Goal: Contribute content

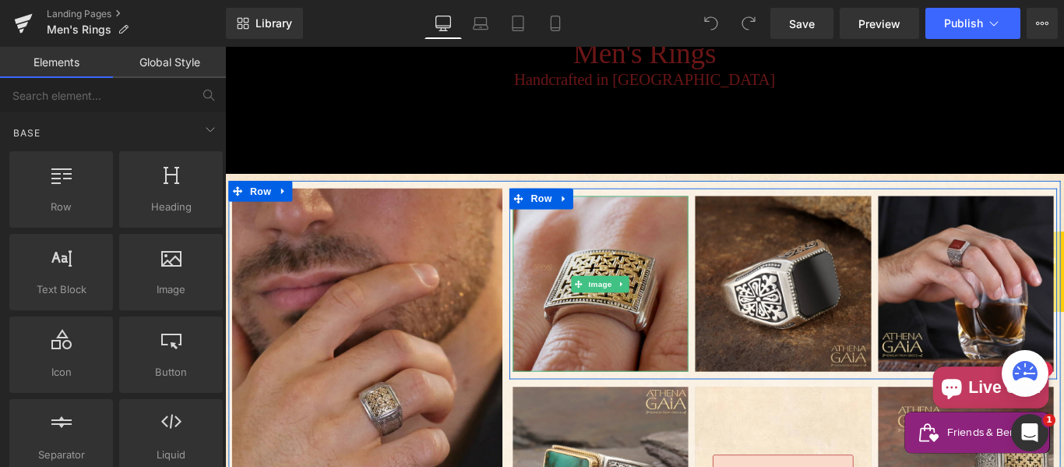
scroll to position [390, 0]
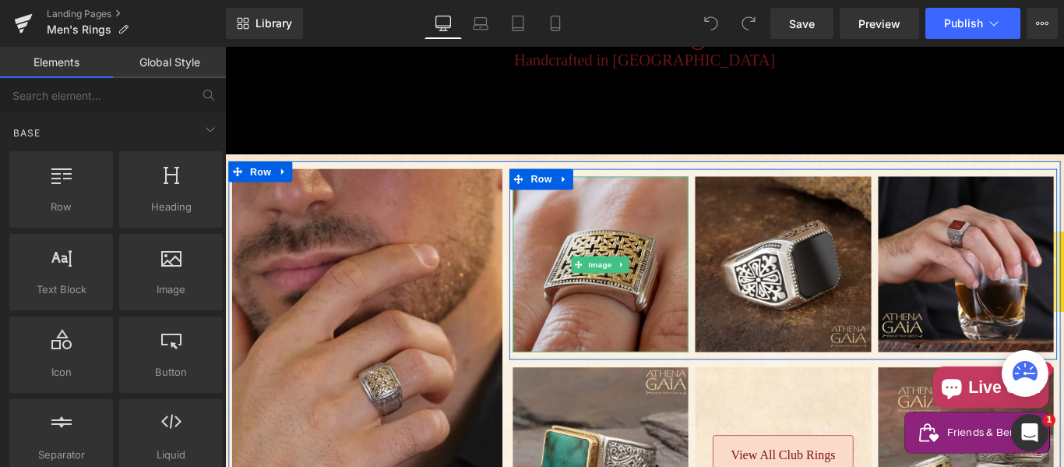
drag, startPoint x: 330, startPoint y: 338, endPoint x: 630, endPoint y: 249, distance: 313.8
click at [630, 249] on img "Main content" at bounding box center [646, 290] width 197 height 197
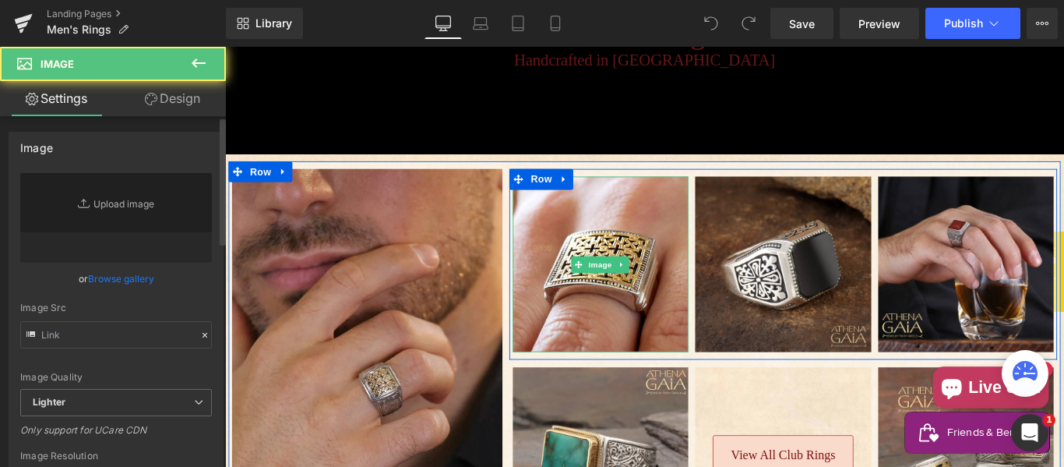
type input "[URL][DOMAIN_NAME]"
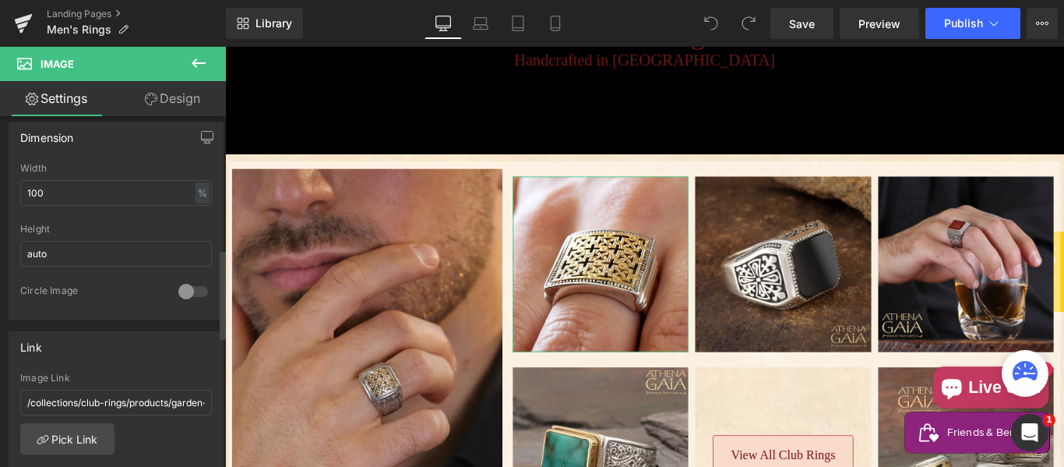
scroll to position [520, 0]
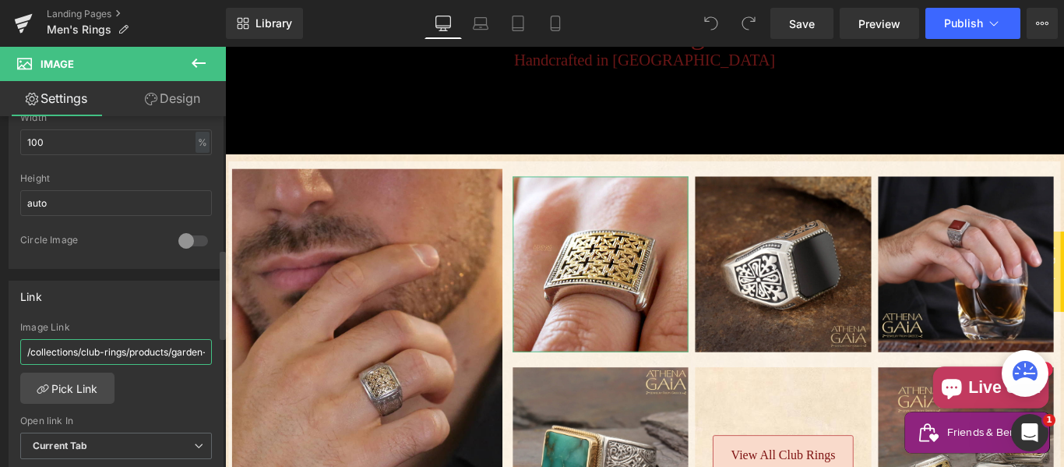
click at [108, 352] on input "/collections/club-rings/products/garden-shadows-garden-trellis-ring" at bounding box center [116, 352] width 192 height 26
type input "/products/monastiraki-garden-trellis-ring-18k-gold-sterling-silver-ring-club-ri…"
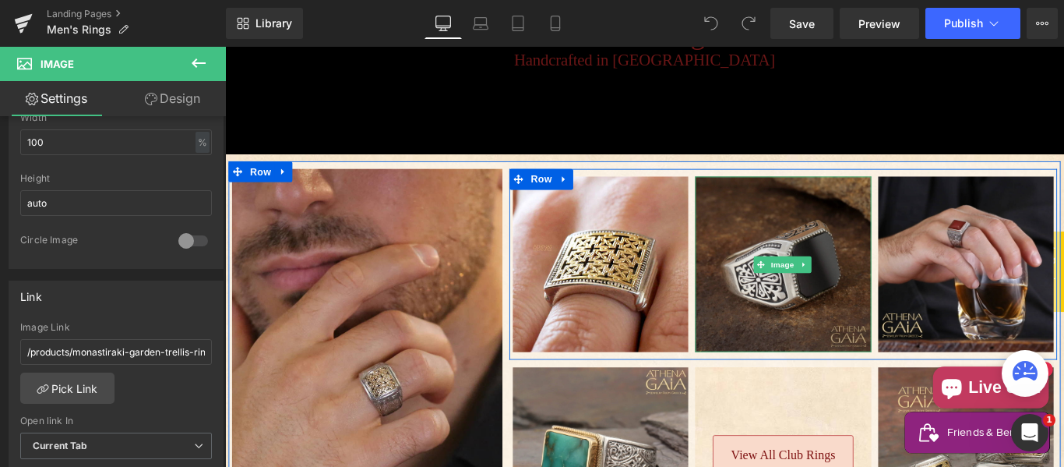
click at [835, 231] on img "Main content" at bounding box center [851, 290] width 197 height 197
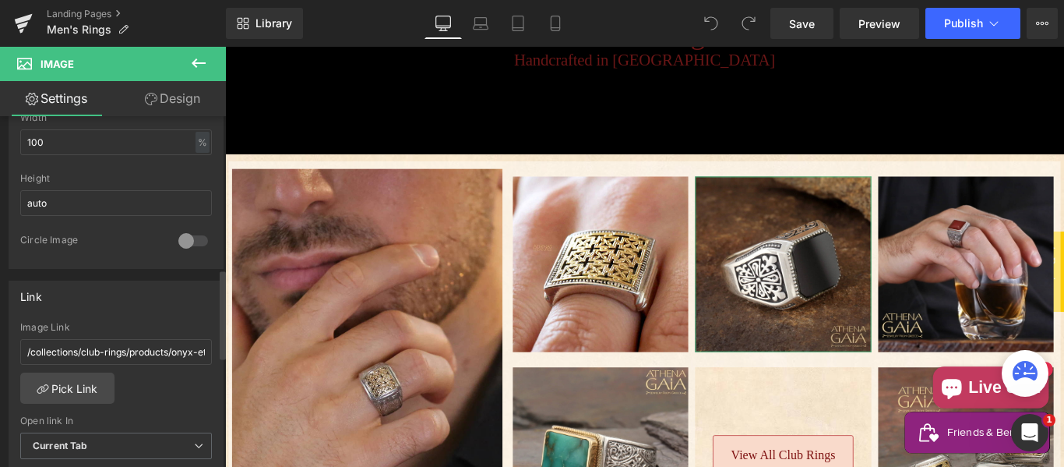
scroll to position [649, 0]
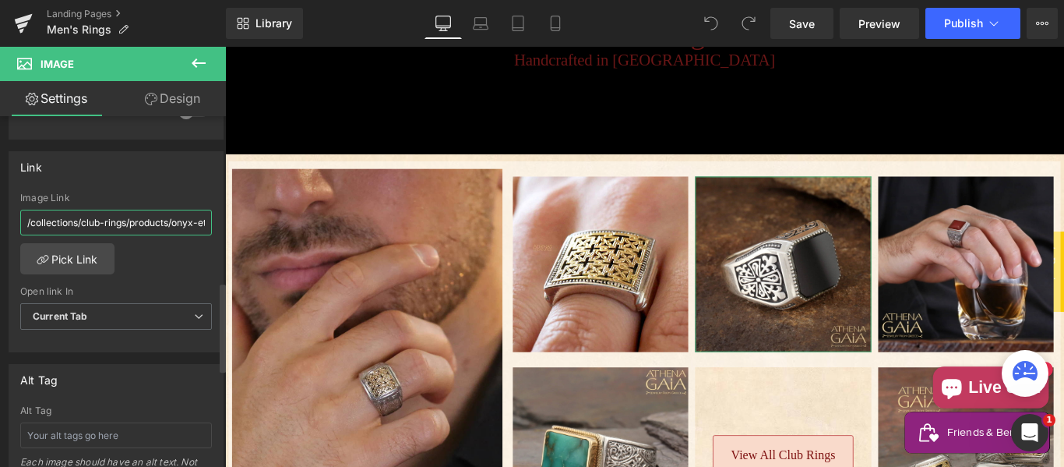
click at [122, 230] on input "/collections/club-rings/products/onyx-etched-silver-signet-ring" at bounding box center [116, 223] width 192 height 26
paste input "products/etched-ring-sterling-silver-ring-club"
type input "/products/etched-ring-sterling-silver-ring-club-ring"
click at [963, 25] on span "Publish" at bounding box center [963, 23] width 39 height 12
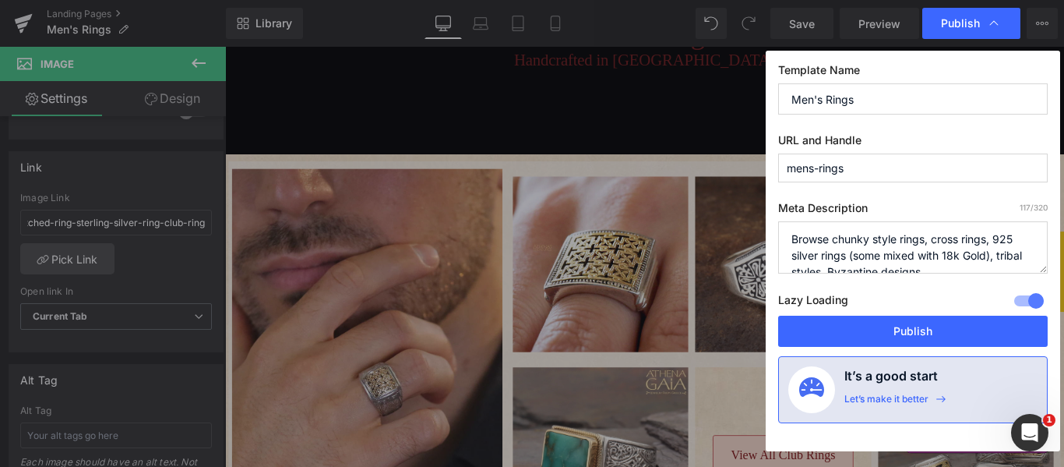
scroll to position [0, 0]
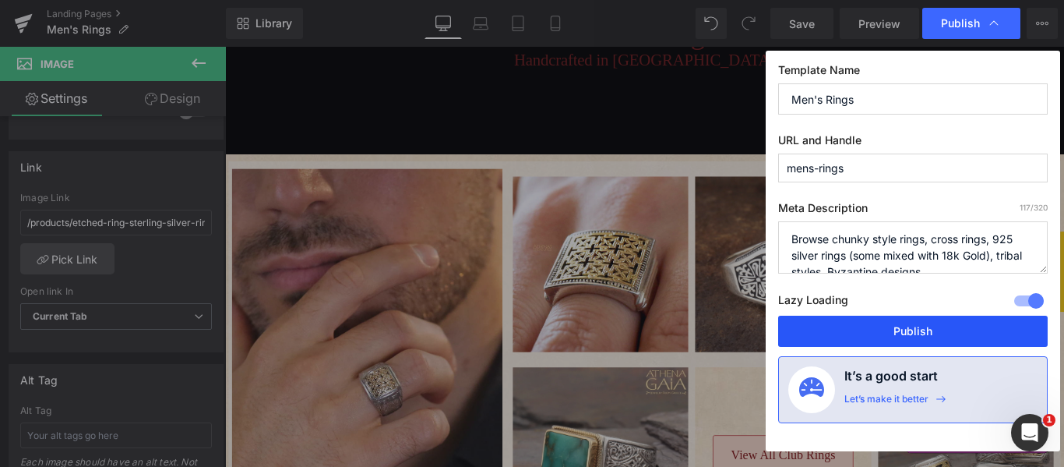
click at [889, 331] on button "Publish" at bounding box center [913, 331] width 270 height 31
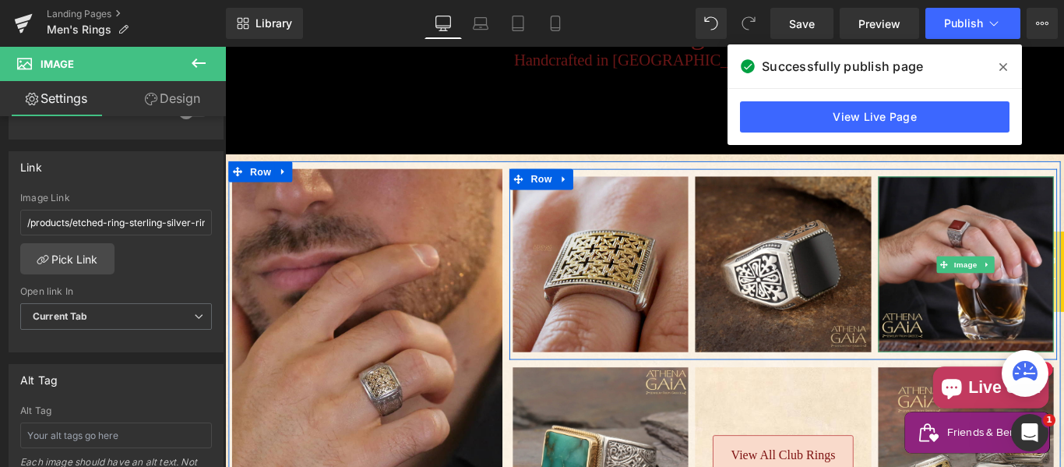
drag, startPoint x: 1001, startPoint y: 222, endPoint x: 639, endPoint y: 303, distance: 371.2
click at [1001, 222] on img "Main content" at bounding box center [1057, 290] width 197 height 197
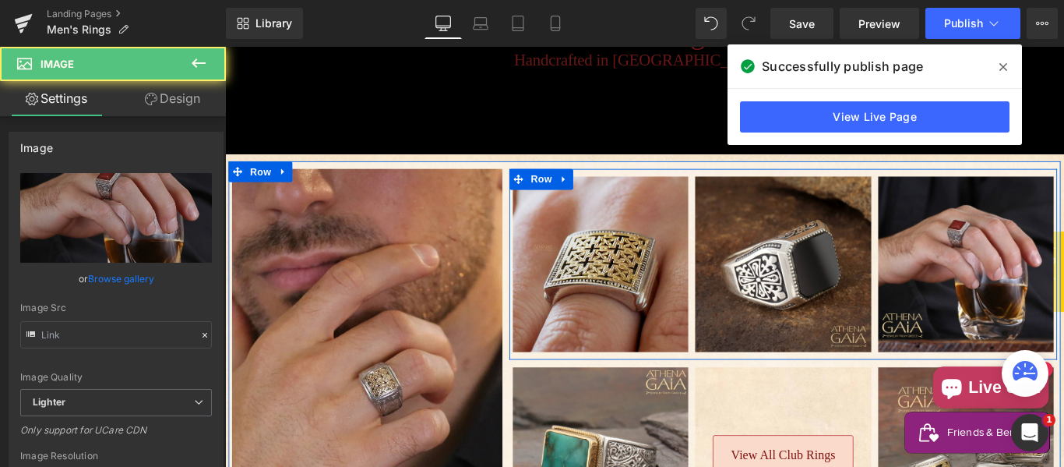
type input "[URL][DOMAIN_NAME]"
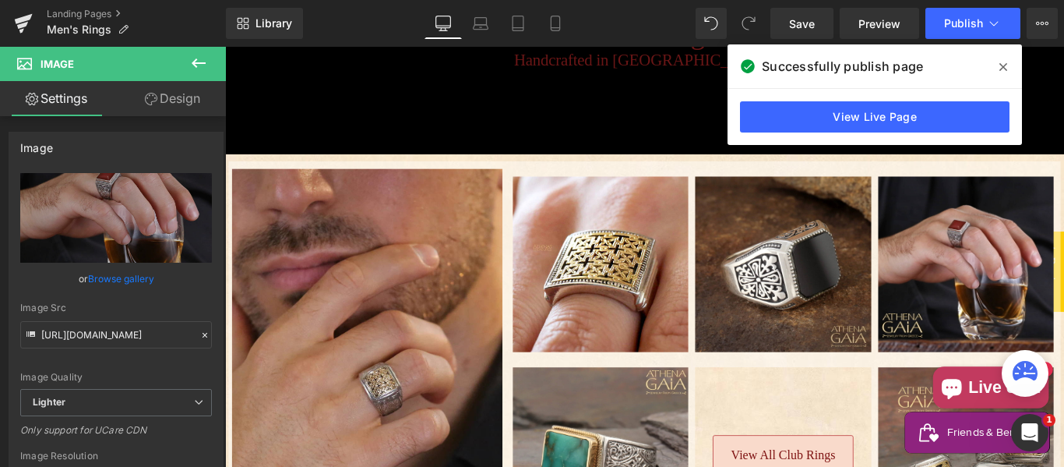
click at [1003, 69] on icon at bounding box center [1004, 67] width 8 height 8
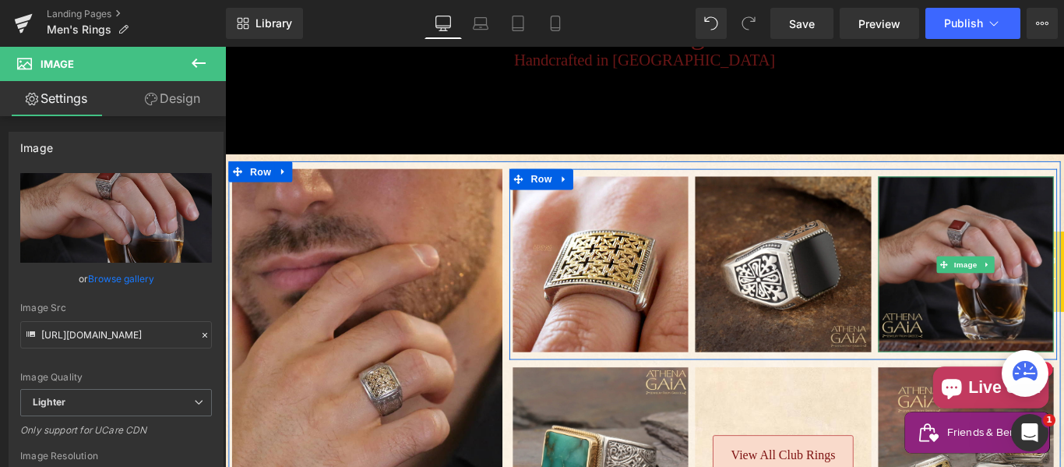
click at [1013, 222] on img "Main content" at bounding box center [1057, 290] width 197 height 197
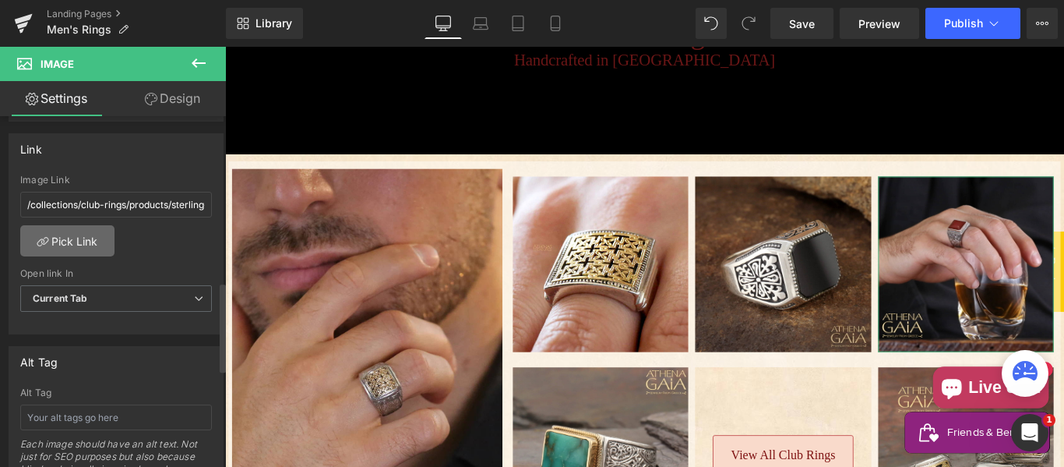
scroll to position [649, 0]
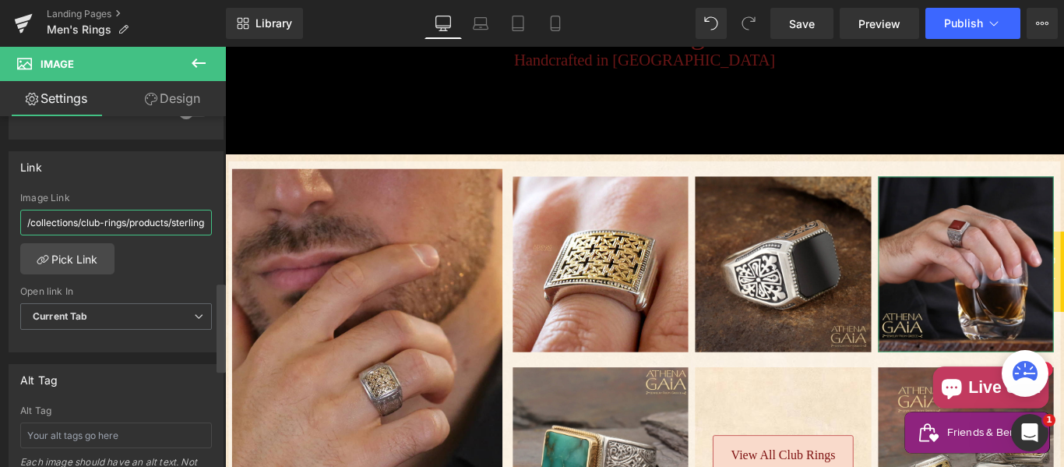
click at [92, 224] on input "/collections/club-rings/products/sterling-square-etched-shank-band-ring" at bounding box center [116, 223] width 192 height 26
paste input "products/square-etched-shank-band-ring-sterling-silver-ring-club"
type input "/products/square-etched-shank-band-ring-sterling-silver-ring-club-ring"
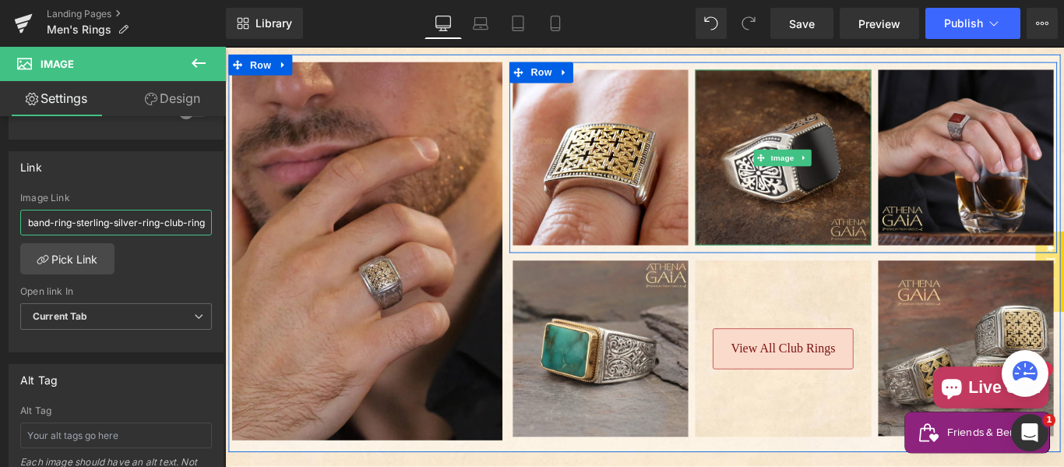
scroll to position [520, 0]
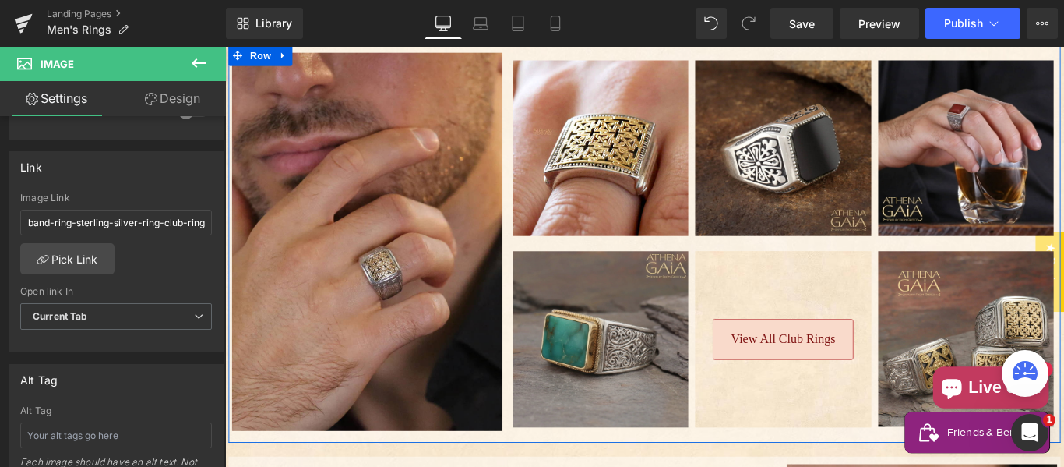
click at [649, 320] on img "Main content" at bounding box center [646, 375] width 197 height 197
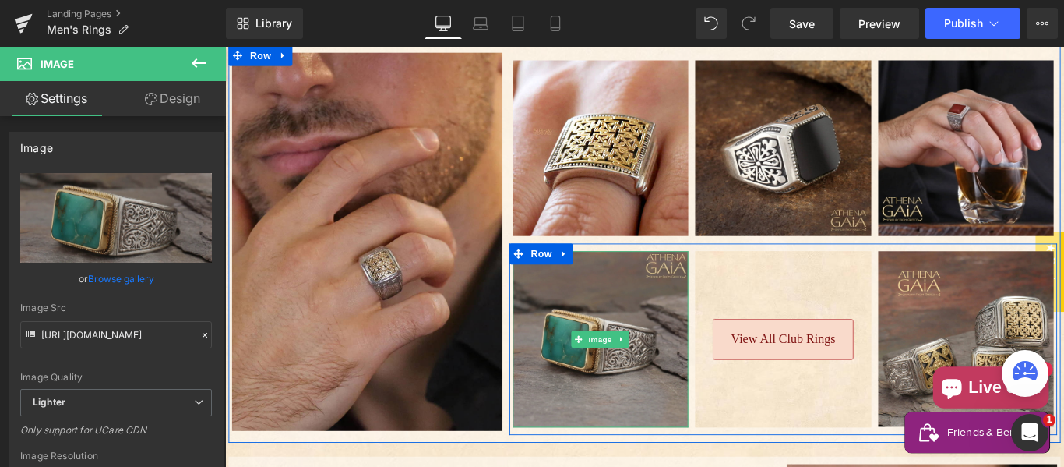
click at [627, 305] on img "Main content" at bounding box center [646, 375] width 197 height 197
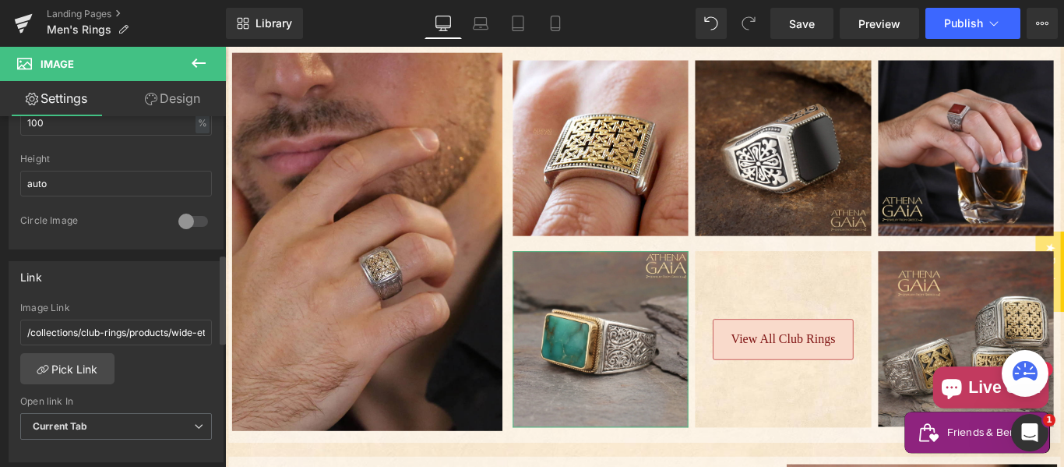
scroll to position [649, 0]
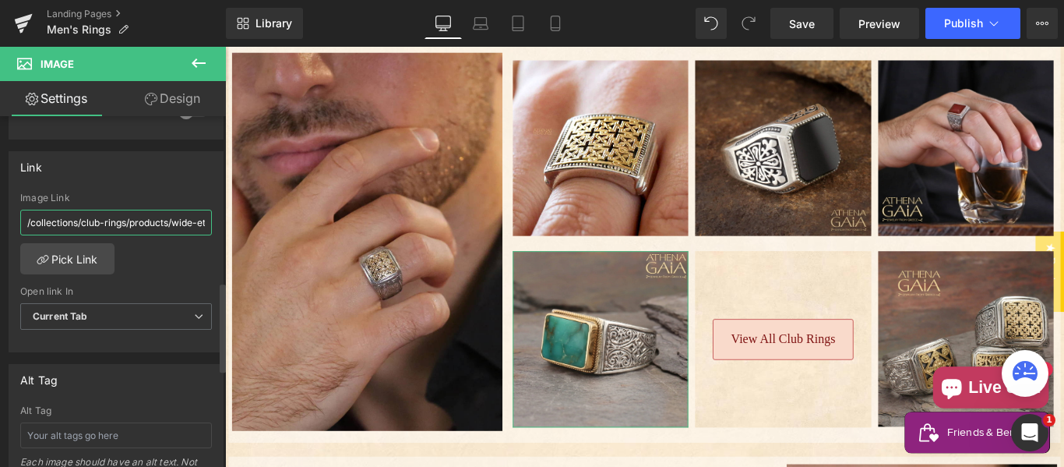
click at [99, 221] on input "/collections/club-rings/products/wide-etched-shank-band-ring" at bounding box center [116, 223] width 192 height 26
type input "/products/straight-shank-ring-18k-gold-sterling-silver-ring-club-ring"
click at [950, 23] on span "Publish" at bounding box center [963, 23] width 39 height 12
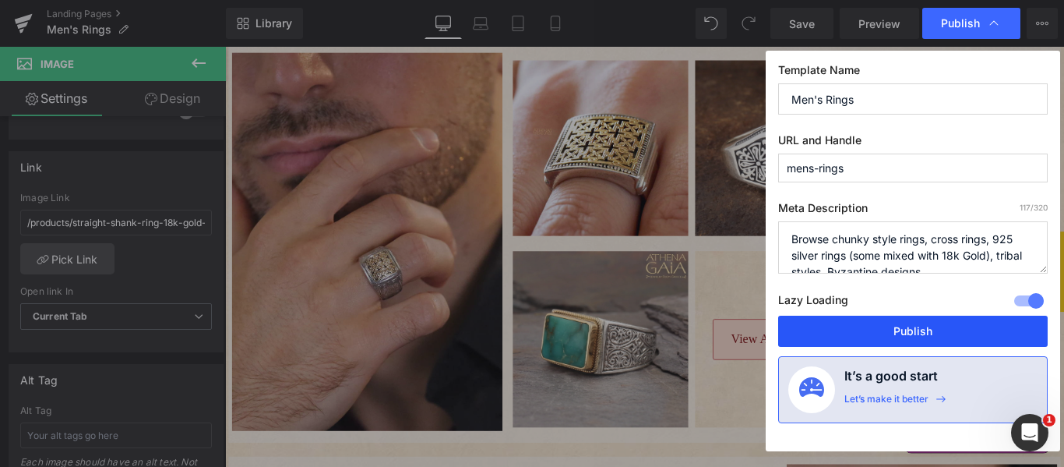
drag, startPoint x: 909, startPoint y: 332, endPoint x: 750, endPoint y: 295, distance: 163.1
click at [0, 0] on button "Publish" at bounding box center [0, 0] width 0 height 0
